Goal: Task Accomplishment & Management: Use online tool/utility

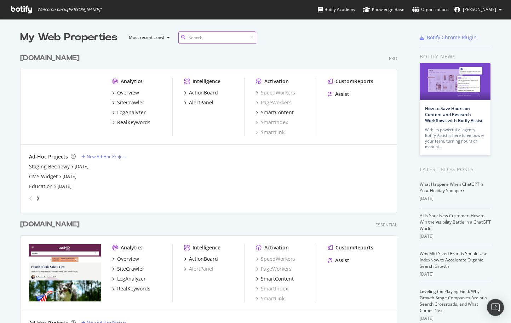
scroll to position [323, 511]
click at [117, 103] on div "SiteCrawler" at bounding box center [130, 102] width 27 height 7
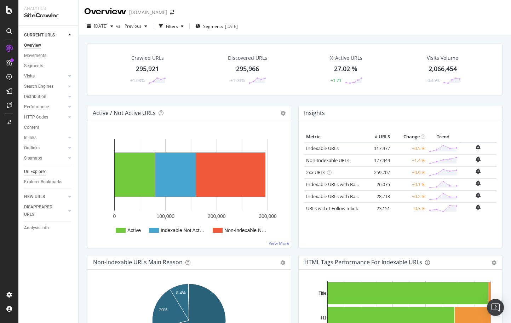
click at [42, 173] on div "Url Explorer" at bounding box center [35, 171] width 22 height 7
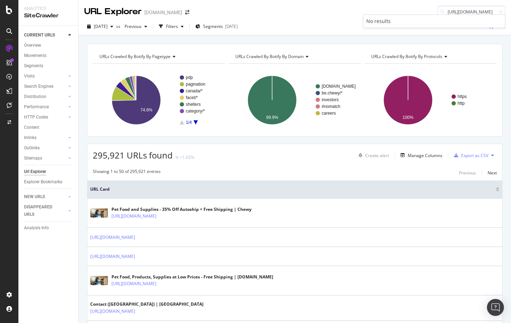
drag, startPoint x: 454, startPoint y: 11, endPoint x: 426, endPoint y: 11, distance: 27.2
click at [426, 11] on div "URL Explorer [DOMAIN_NAME] [URL][DOMAIN_NAME]" at bounding box center [295, 9] width 432 height 18
click at [455, 12] on input "[URL][DOMAIN_NAME]" at bounding box center [471, 12] width 68 height 12
click at [462, 12] on input "[URL][DOMAIN_NAME]" at bounding box center [471, 12] width 68 height 12
drag, startPoint x: 494, startPoint y: 12, endPoint x: 396, endPoint y: 9, distance: 98.4
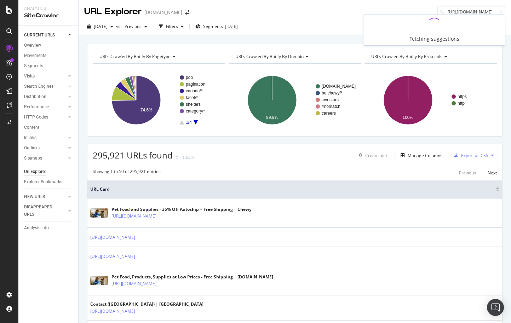
click at [396, 9] on div "URL Explorer [DOMAIN_NAME] [URL][DOMAIN_NAME]" at bounding box center [295, 9] width 432 height 18
type input "/b/heating-lighting-141334"
drag, startPoint x: 461, startPoint y: 11, endPoint x: 510, endPoint y: 12, distance: 49.9
click at [510, 12] on div "URL Explorer [DOMAIN_NAME] /b/heating-lighting-141334" at bounding box center [295, 9] width 432 height 18
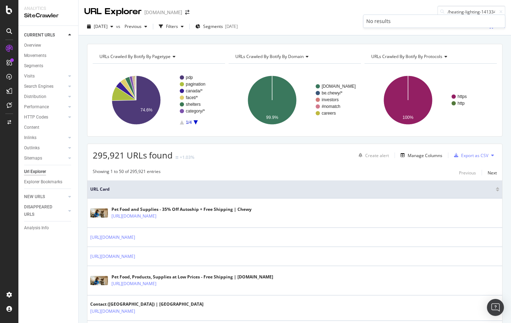
type input "/b/heating-lighting-141334"
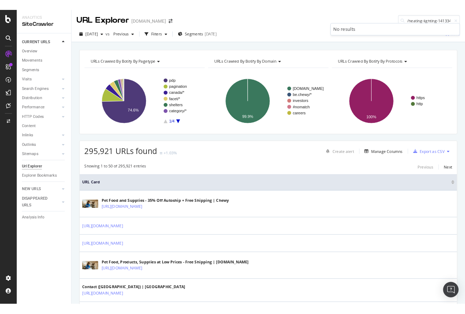
scroll to position [0, 0]
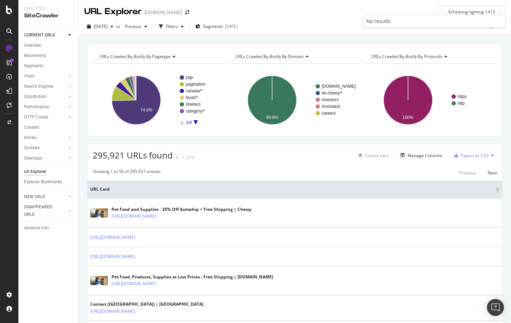
click at [409, 5] on div "URL Explorer [DOMAIN_NAME] /b/heating-lighting-141334" at bounding box center [295, 9] width 432 height 18
click at [475, 12] on input "/b/heating-lighting-141334" at bounding box center [471, 12] width 68 height 12
